Goal: Task Accomplishment & Management: Manage account settings

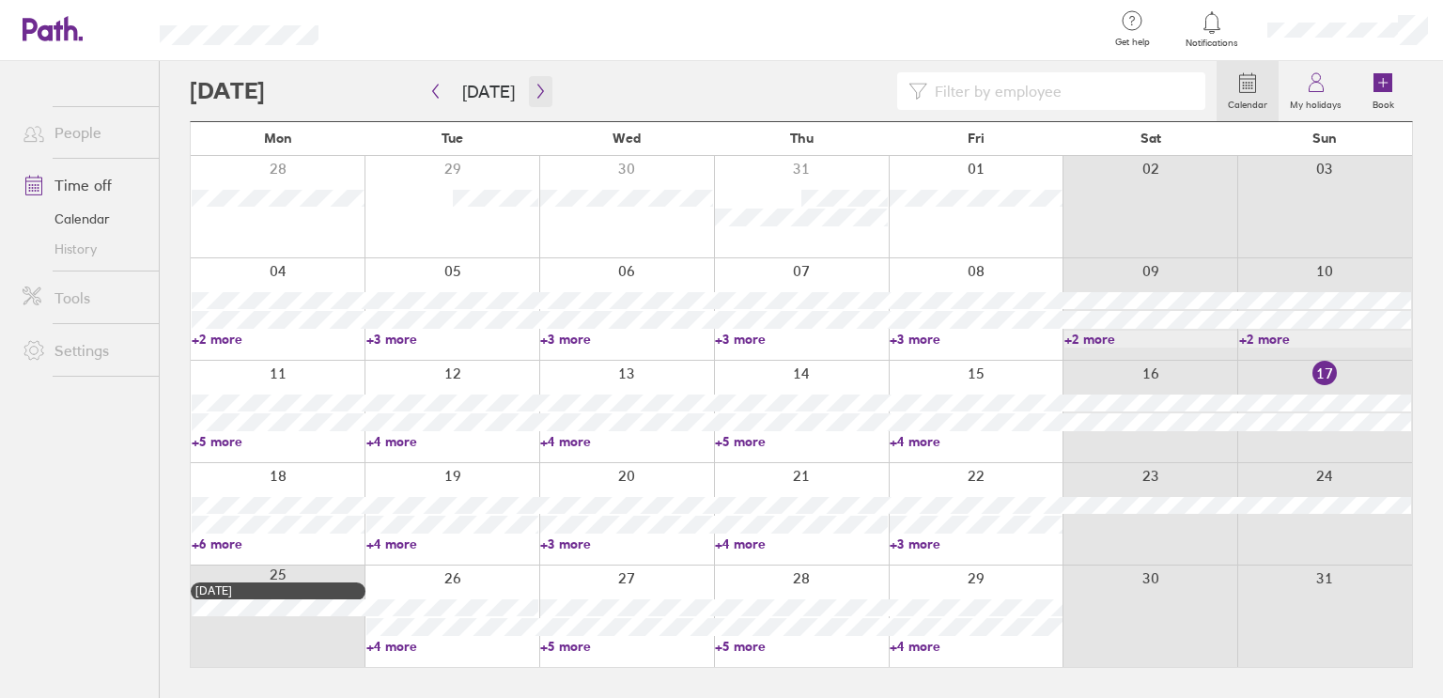
click at [533, 94] on icon "button" at bounding box center [540, 91] width 14 height 15
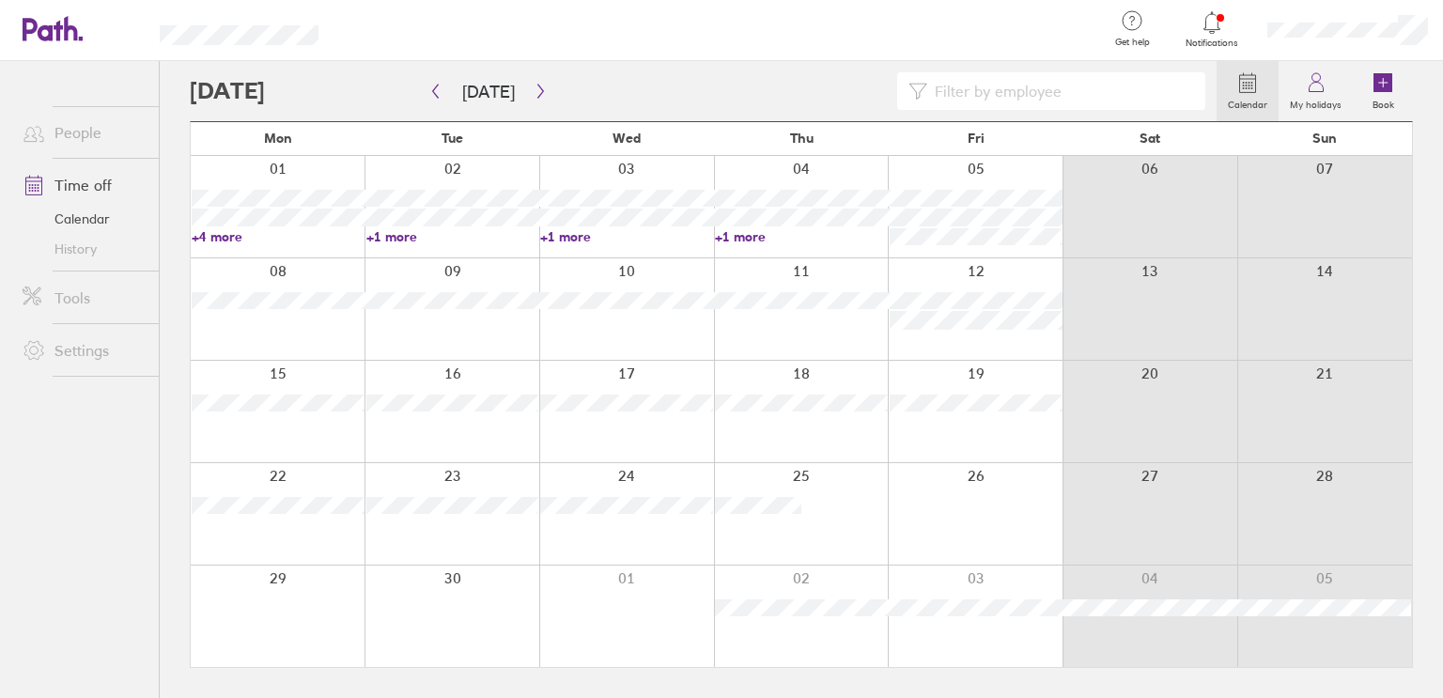
click at [232, 234] on link "+4 more" at bounding box center [278, 236] width 173 height 17
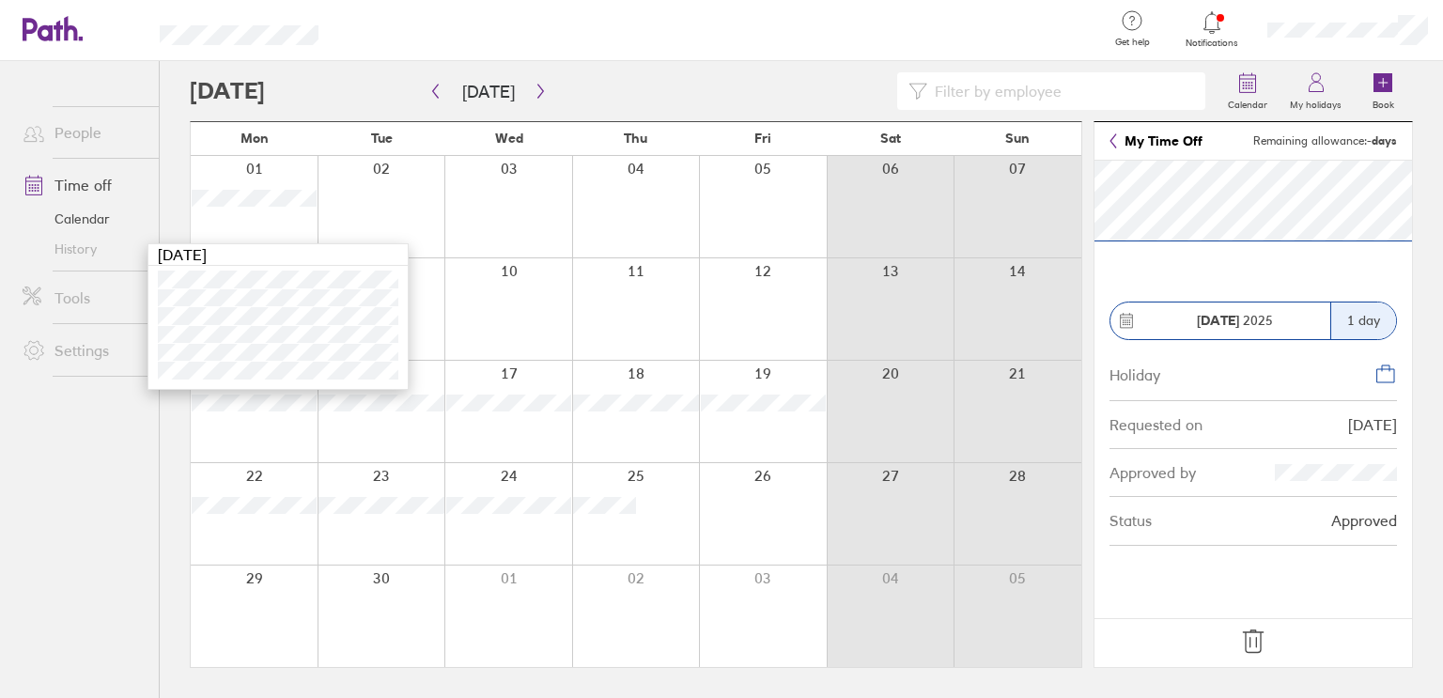
click at [1251, 636] on icon at bounding box center [1253, 641] width 30 height 30
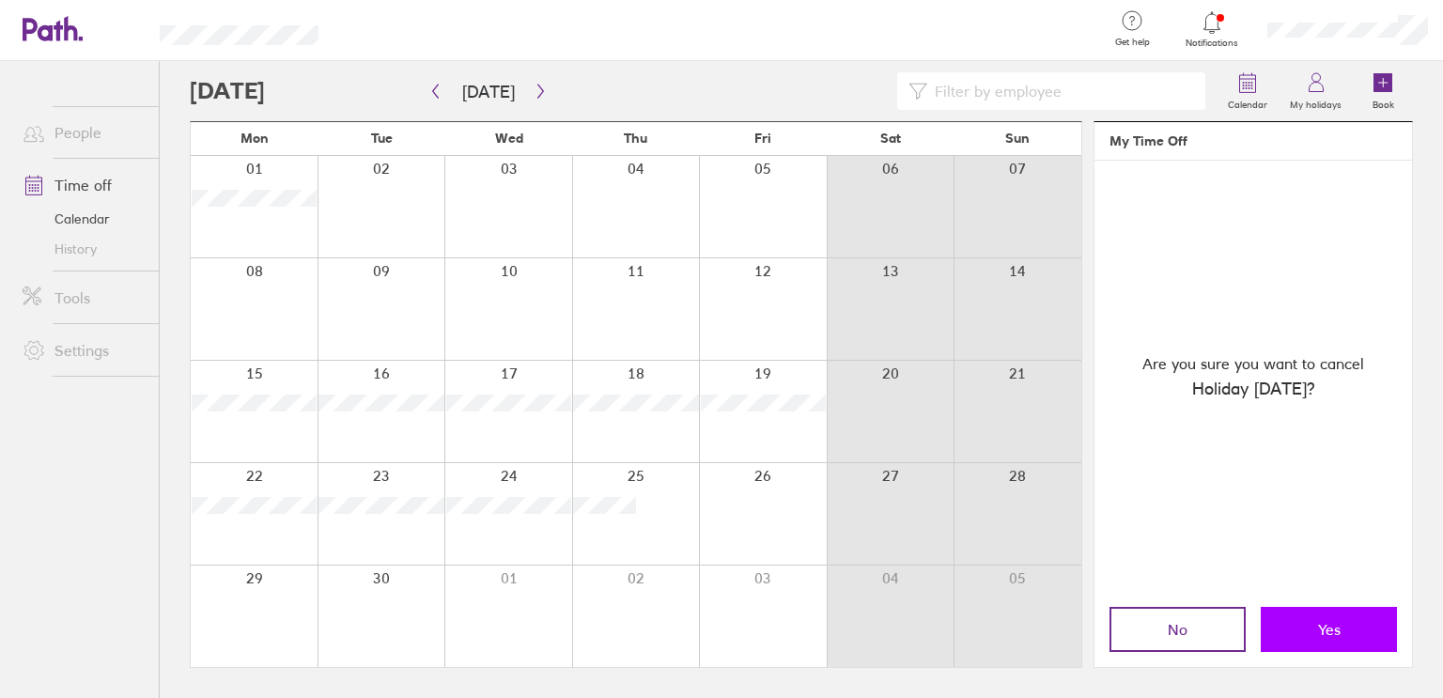
click at [1302, 636] on button "Yes" at bounding box center [1328, 629] width 136 height 45
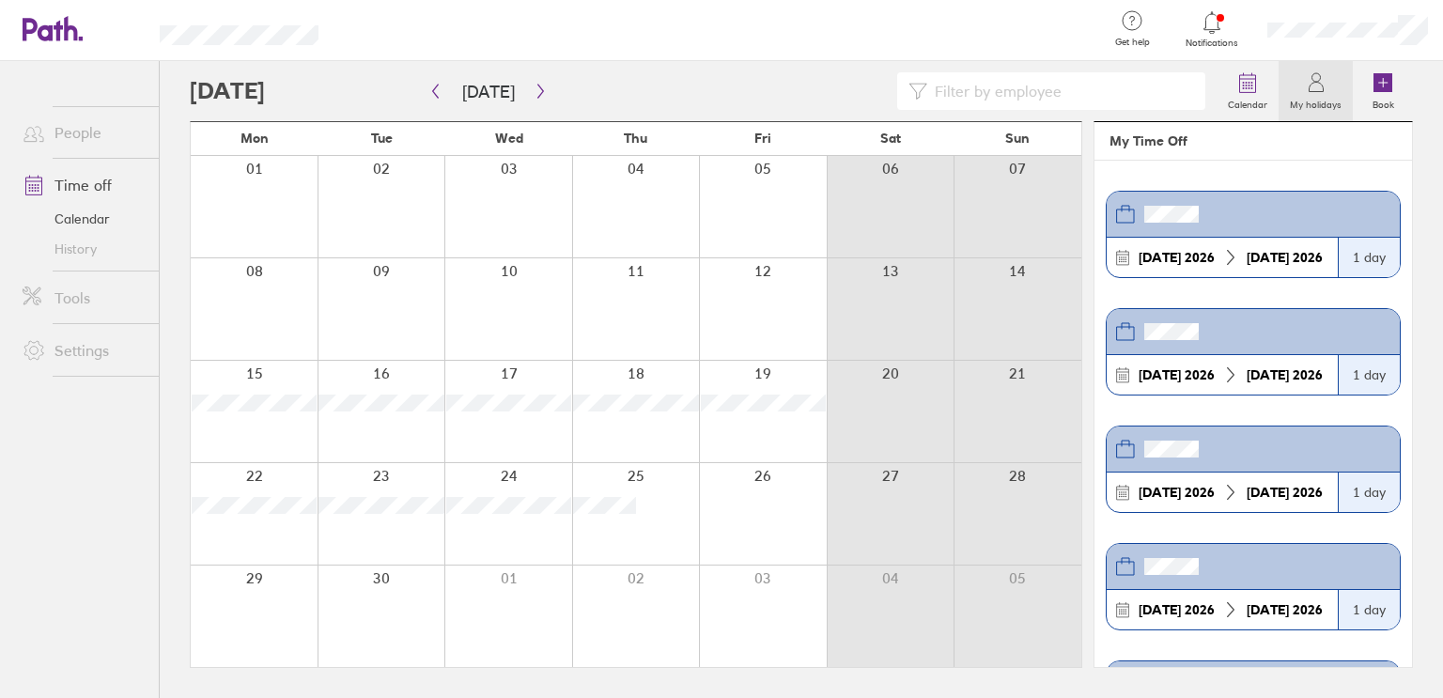
click at [738, 508] on div at bounding box center [763, 513] width 128 height 101
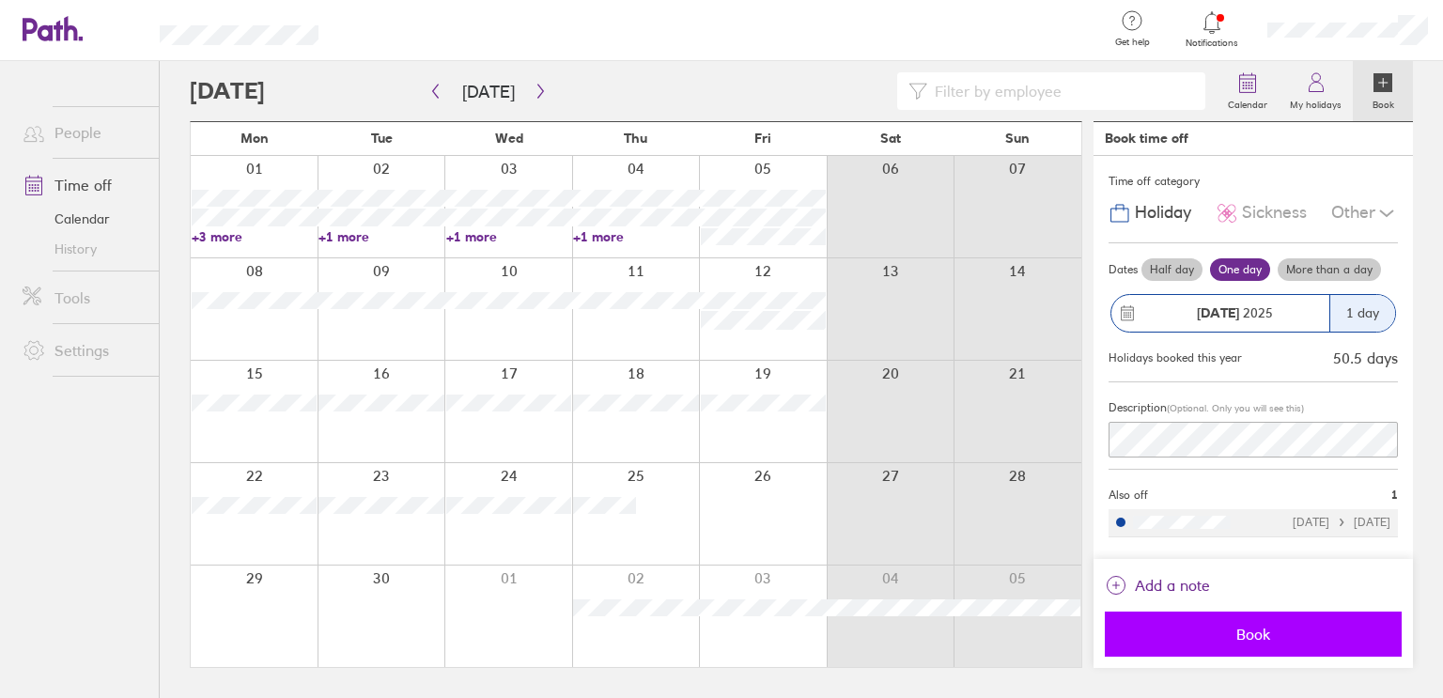
click at [1252, 636] on span "Book" at bounding box center [1253, 634] width 270 height 17
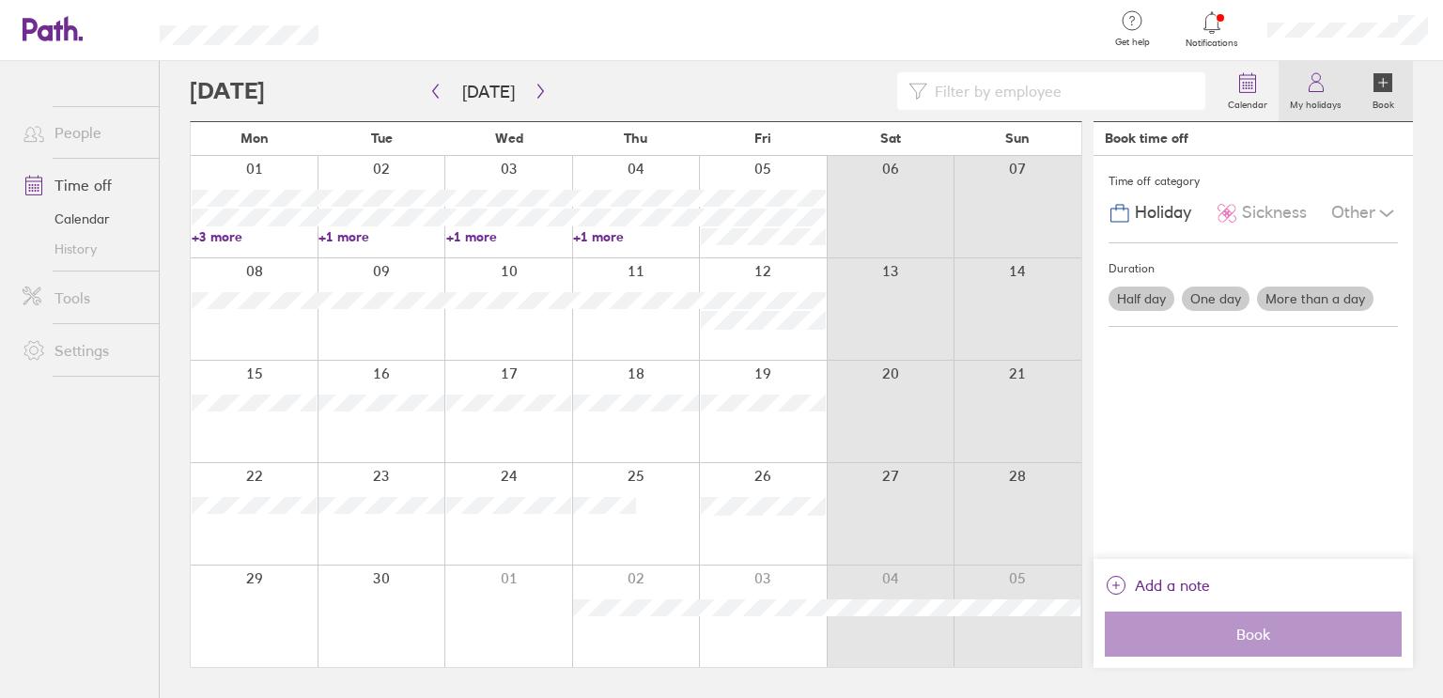
click at [1318, 107] on label "My holidays" at bounding box center [1315, 102] width 74 height 17
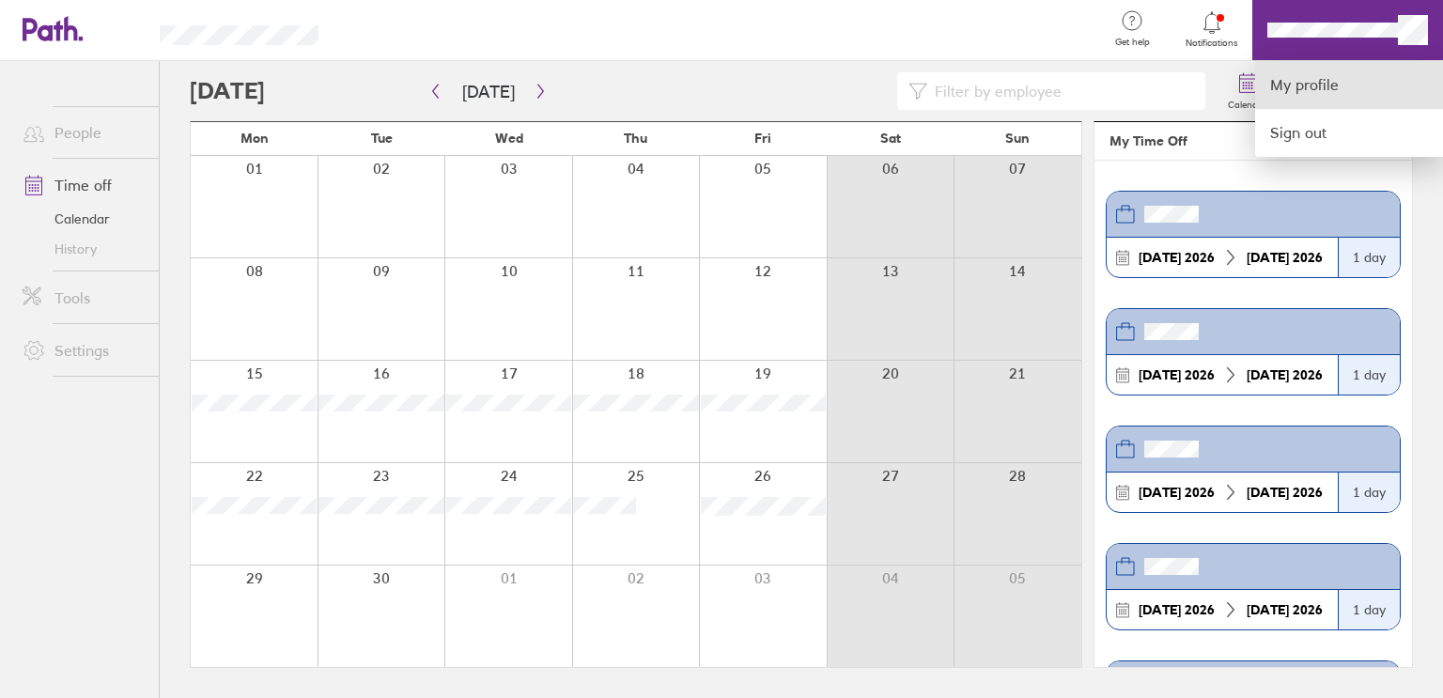
click at [1295, 82] on link "My profile" at bounding box center [1349, 85] width 188 height 48
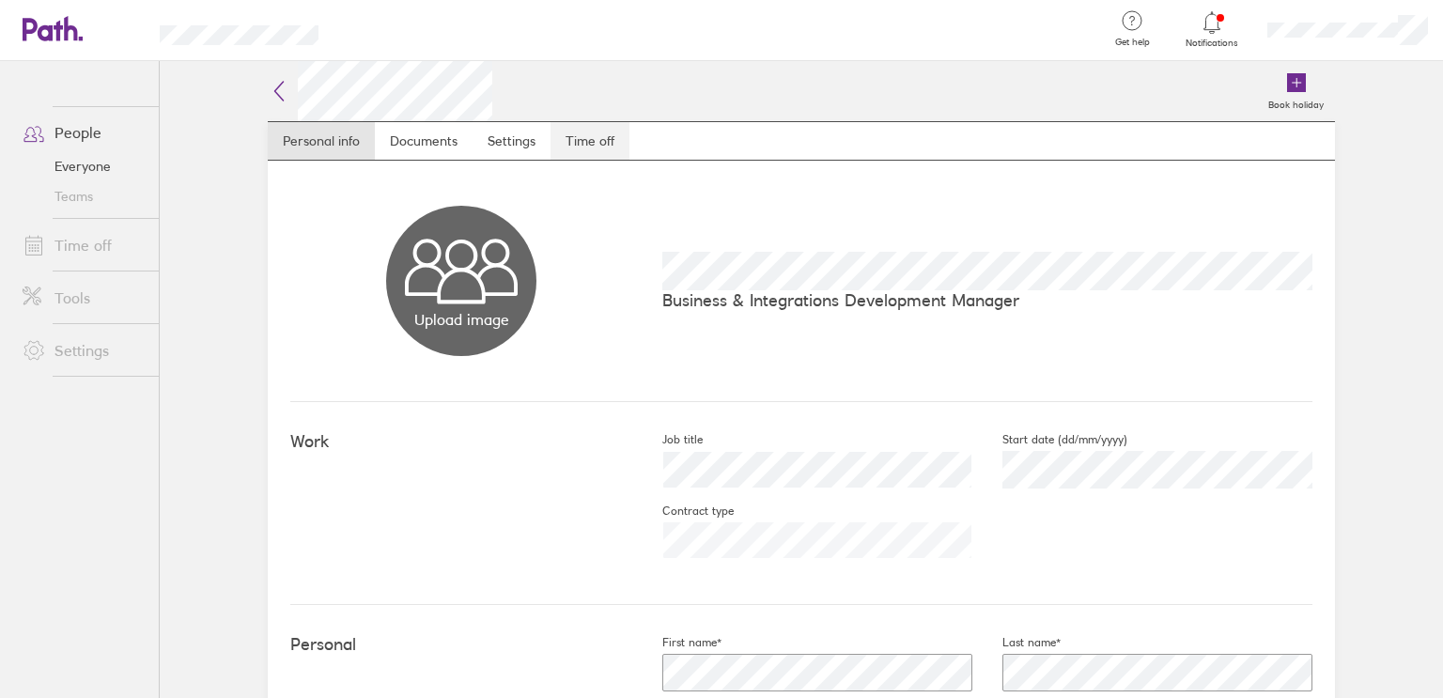
click at [587, 124] on link "Time off" at bounding box center [589, 141] width 79 height 38
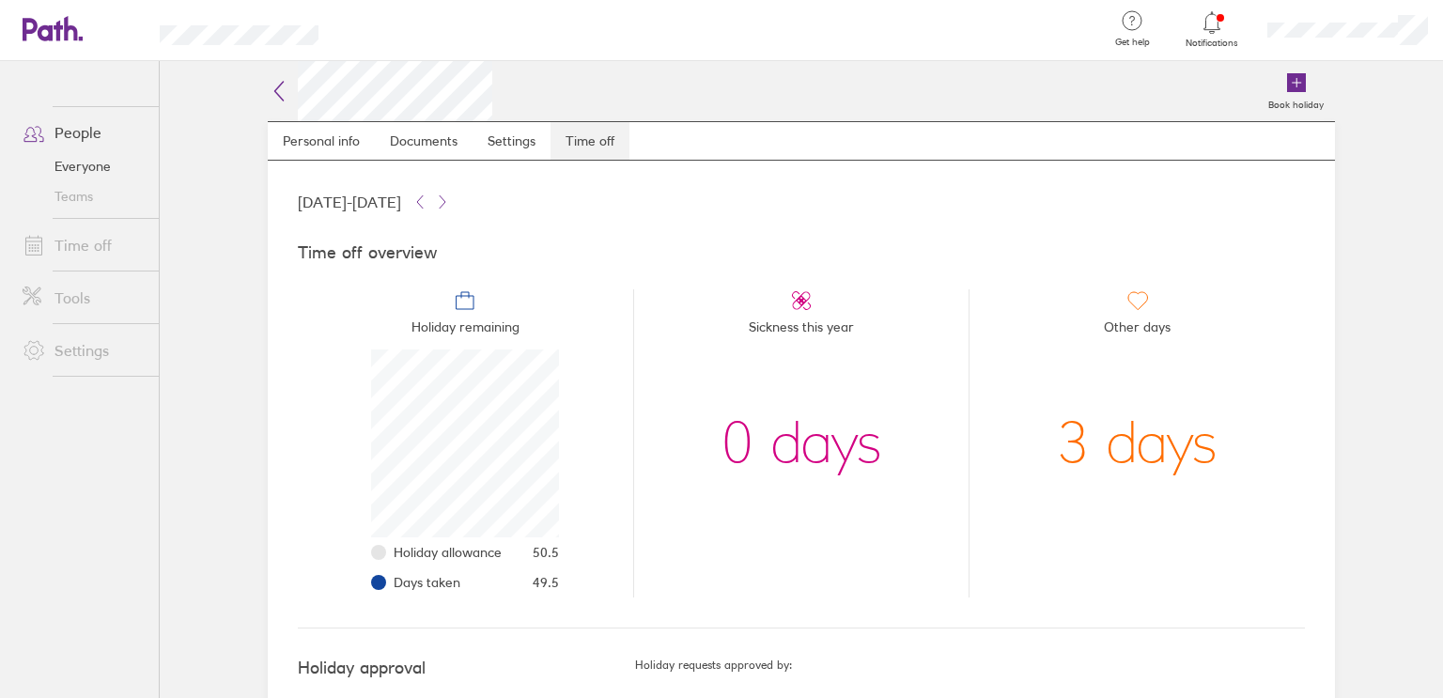
scroll to position [188, 188]
click at [445, 200] on icon at bounding box center [443, 201] width 6 height 12
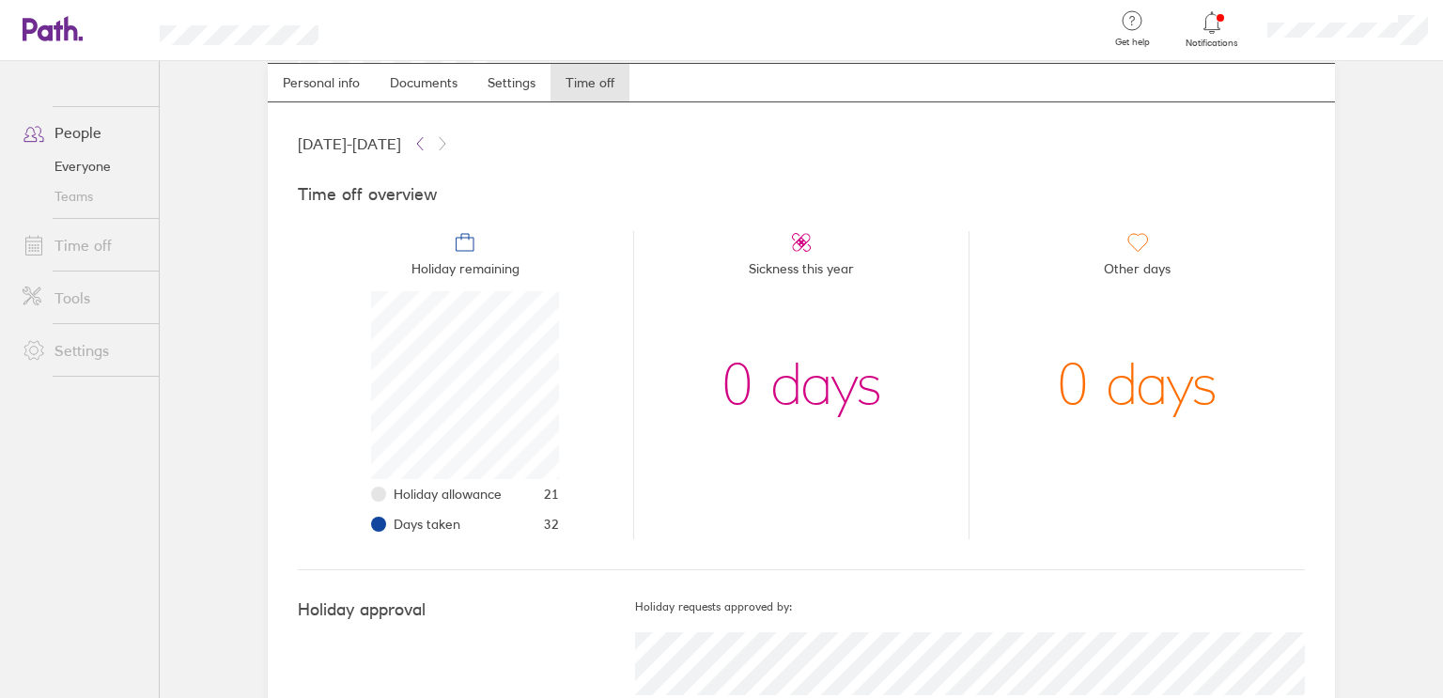
scroll to position [55, 0]
click at [431, 136] on button at bounding box center [420, 146] width 23 height 23
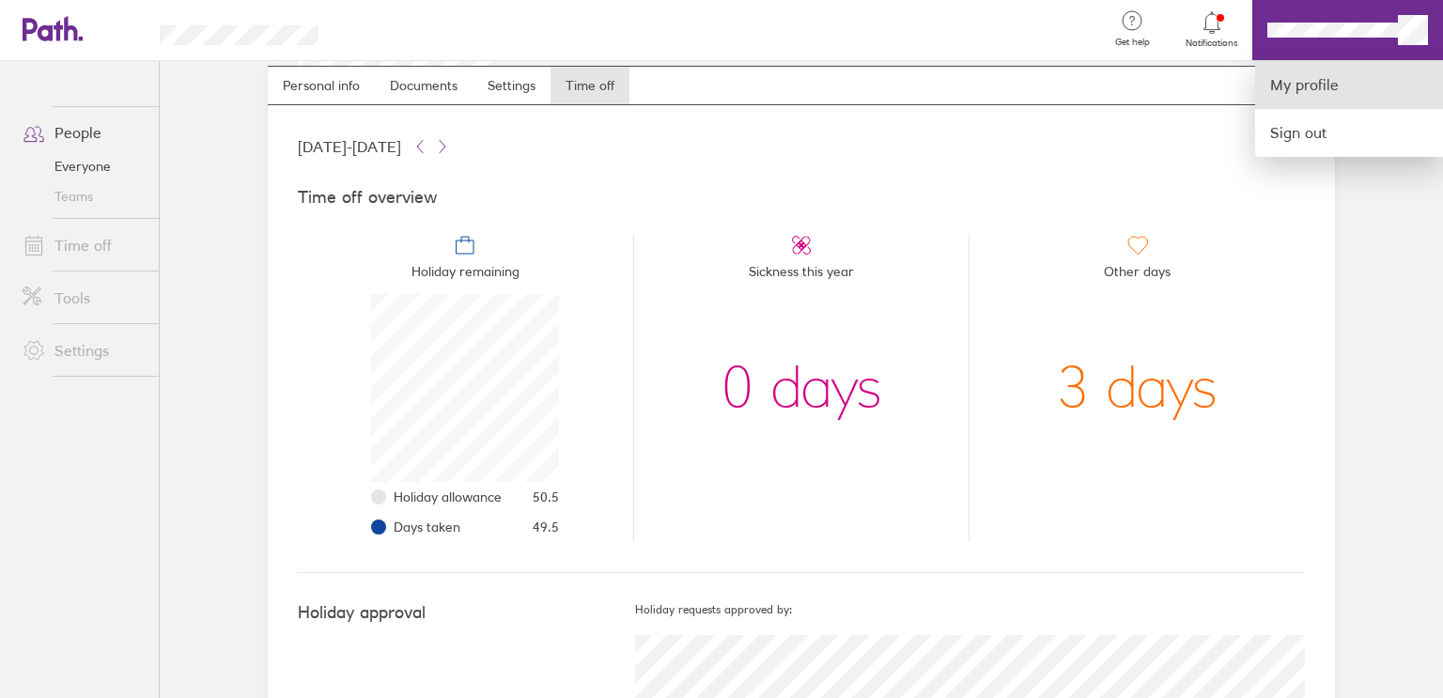
click at [1294, 76] on link "My profile" at bounding box center [1349, 85] width 188 height 48
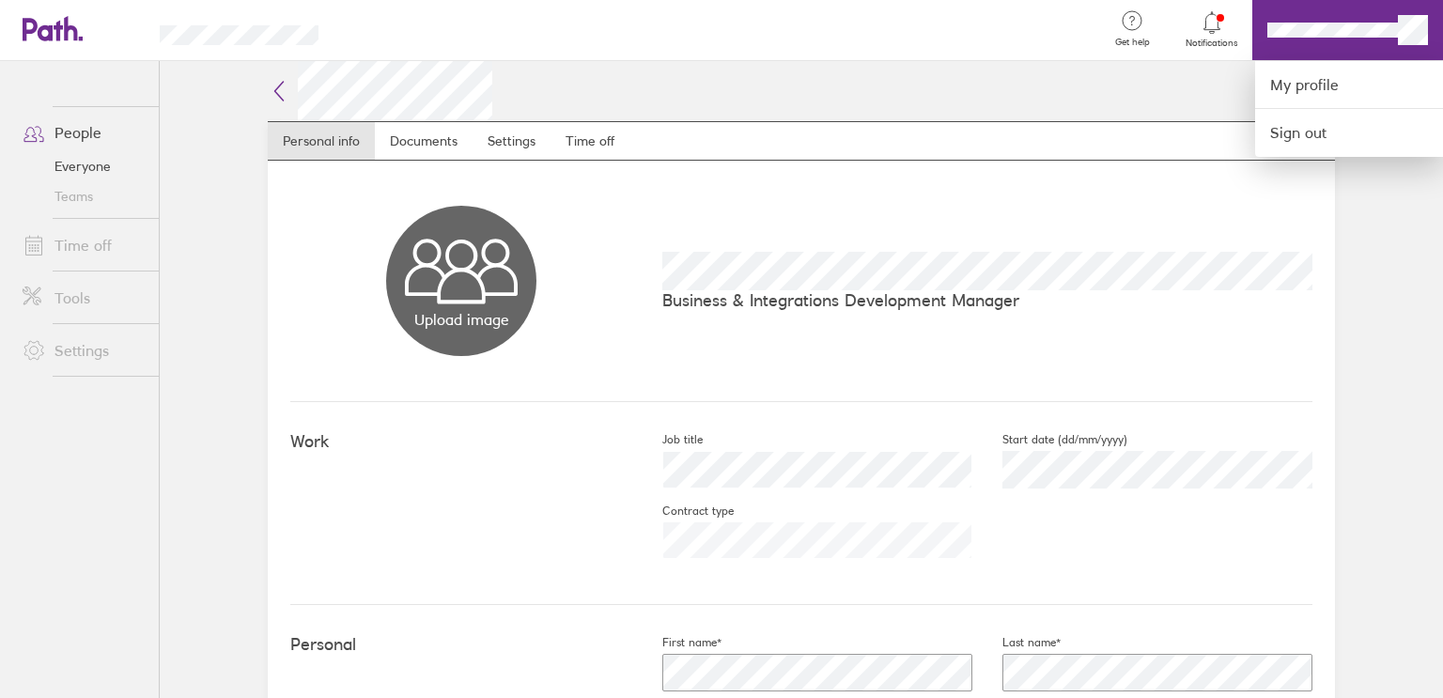
click at [420, 132] on div at bounding box center [721, 349] width 1443 height 698
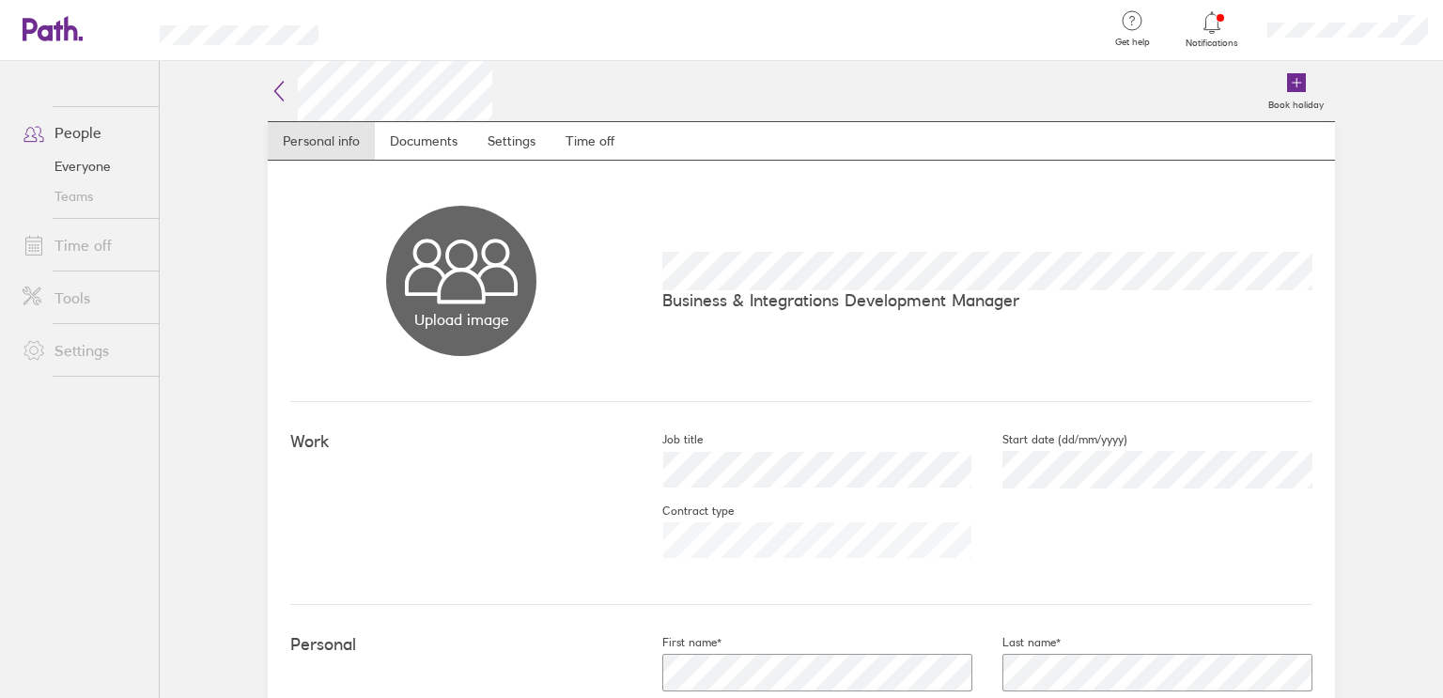
click at [420, 132] on link "Documents" at bounding box center [424, 141] width 98 height 38
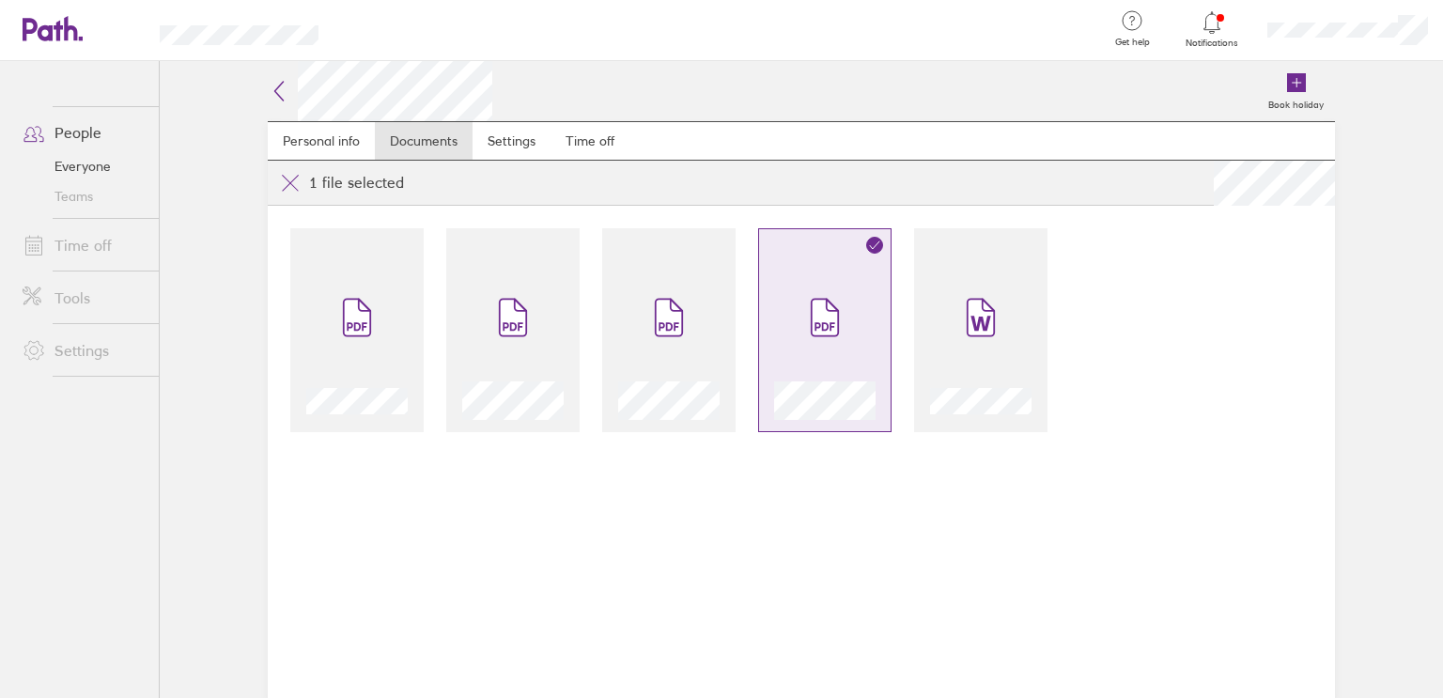
click at [1212, 35] on link "Notifications" at bounding box center [1212, 28] width 61 height 39
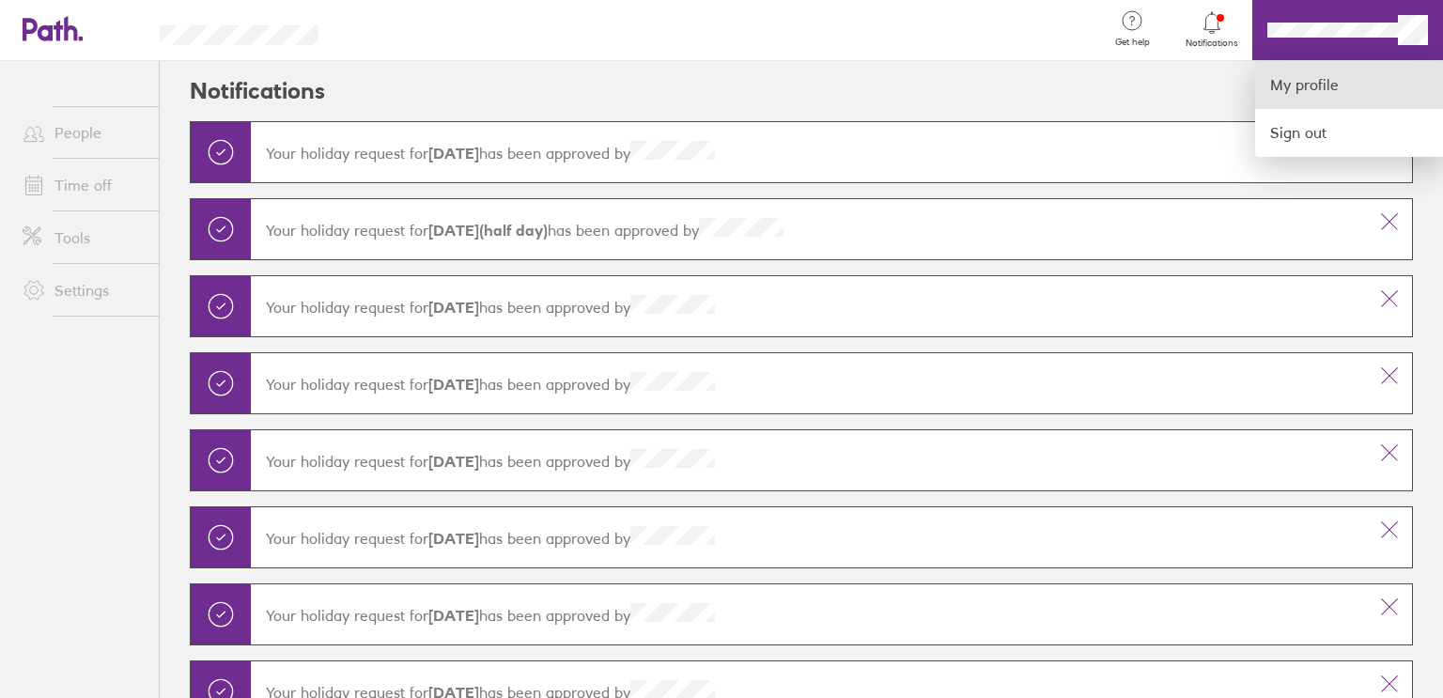
click at [1292, 78] on link "My profile" at bounding box center [1349, 85] width 188 height 48
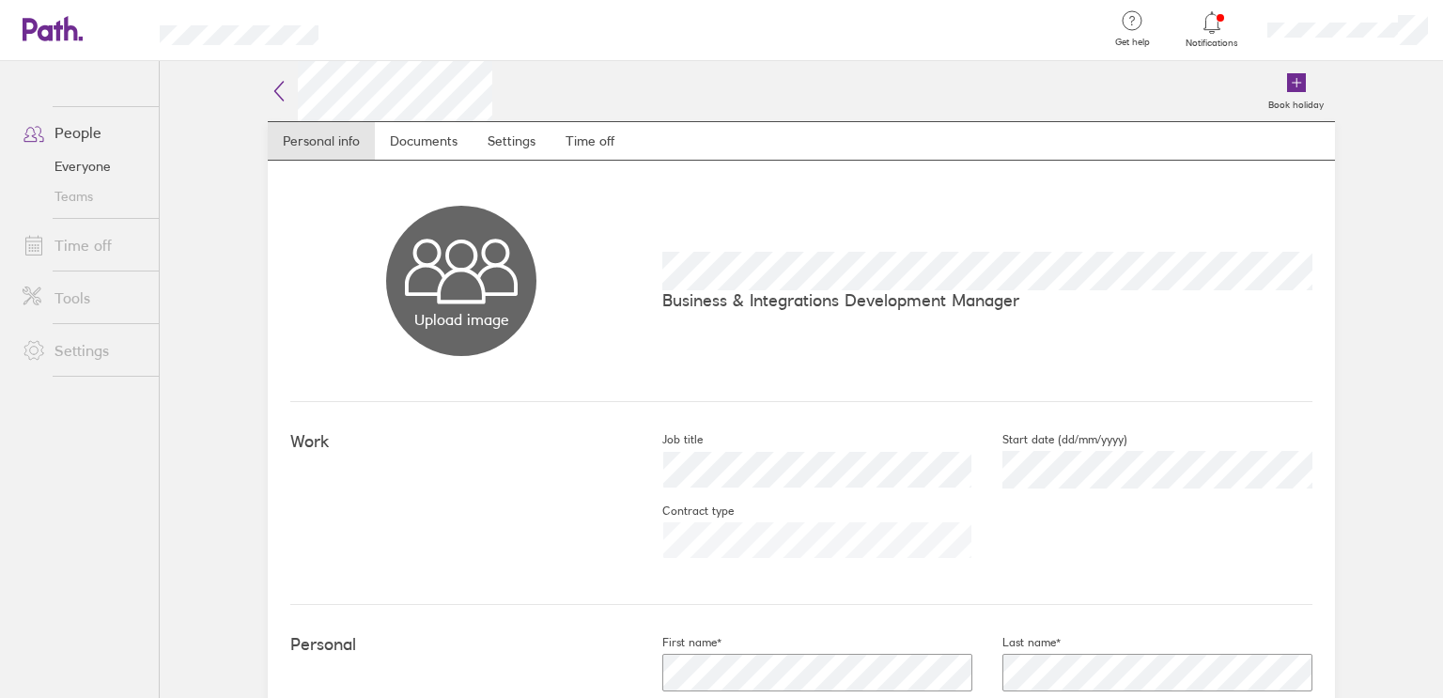
click at [76, 136] on link "People" at bounding box center [83, 133] width 151 height 38
